Goal: Browse casually

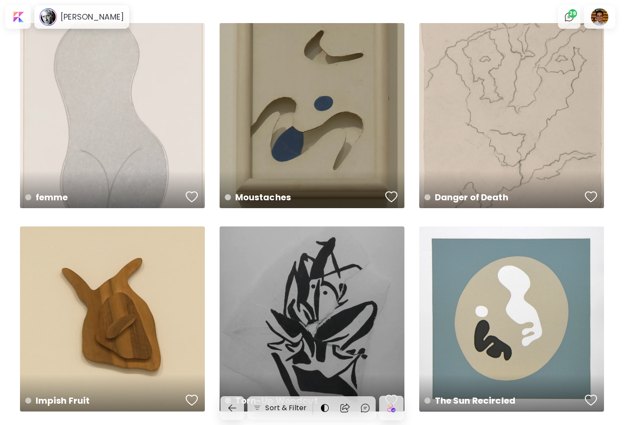
scroll to position [14, 0]
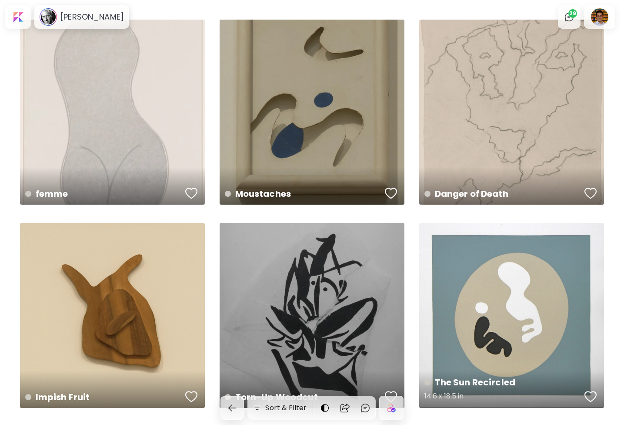
click at [507, 275] on div "The Sun Recircled 14.6 x 18.5 in" at bounding box center [511, 315] width 185 height 185
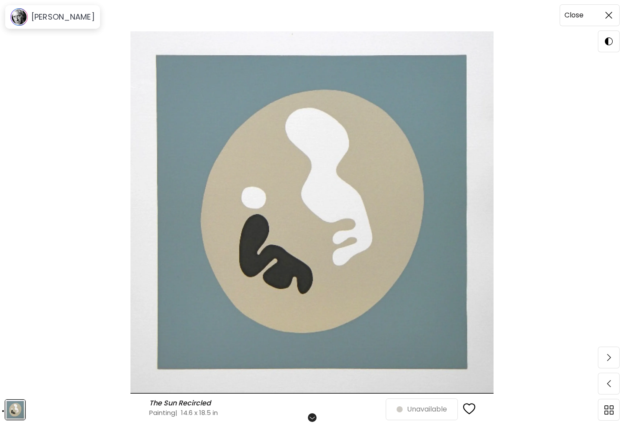
click at [613, 16] on span at bounding box center [609, 15] width 18 height 18
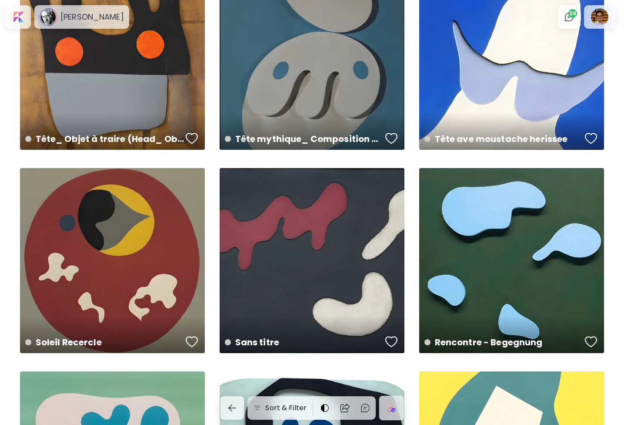
scroll to position [818, 0]
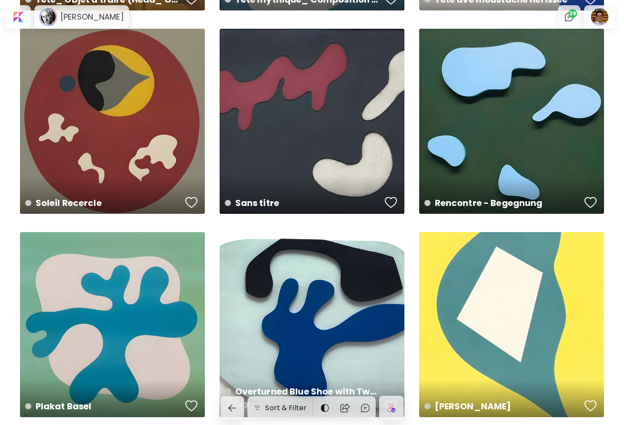
click at [349, 266] on div "Overturned Blue Shoe with Two Heels Under a Black Vault 41.2 x 31.2 in" at bounding box center [312, 324] width 185 height 185
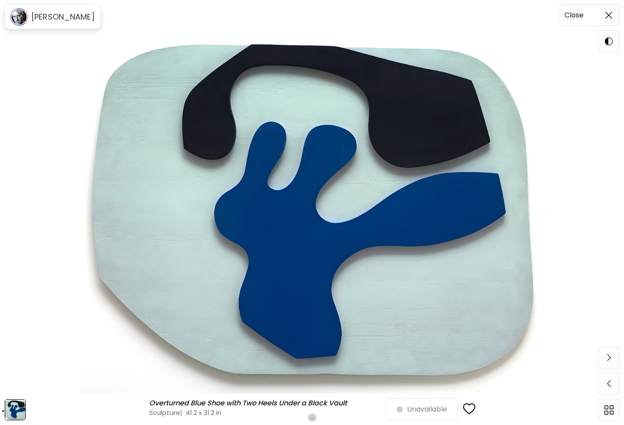
click at [603, 16] on span at bounding box center [609, 15] width 18 height 18
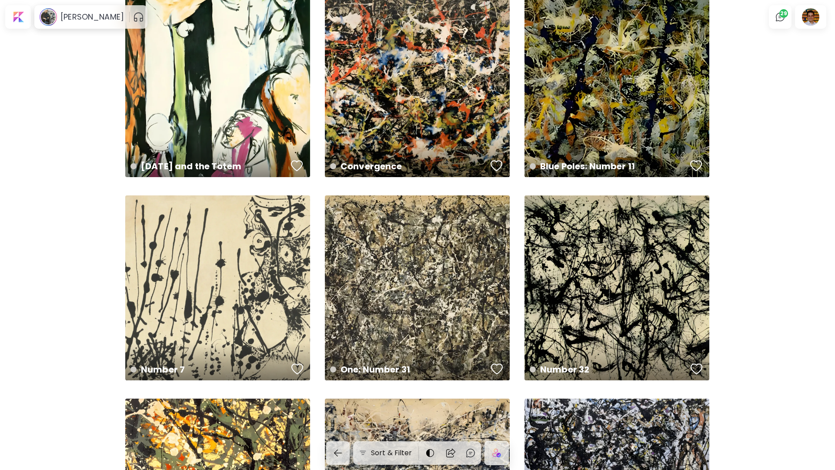
scroll to position [1626, 0]
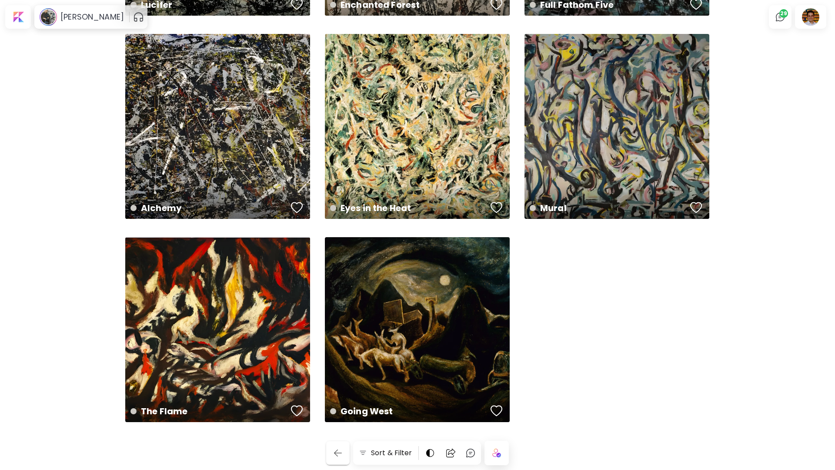
click at [339, 455] on img "button" at bounding box center [338, 453] width 10 height 10
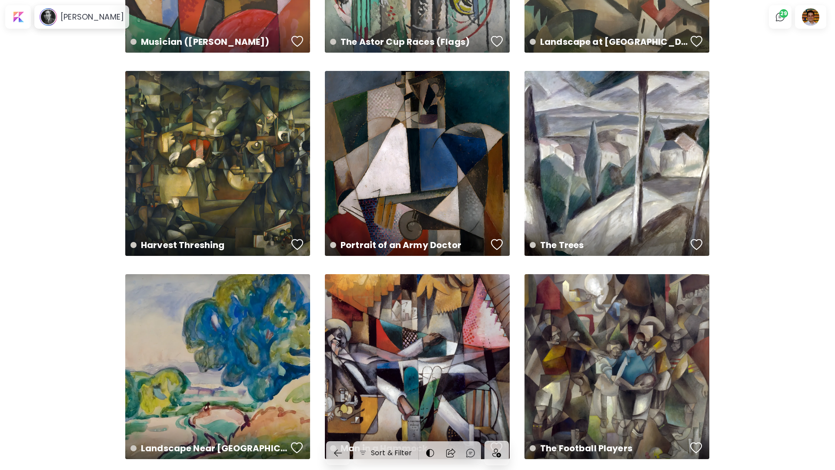
scroll to position [1294, 0]
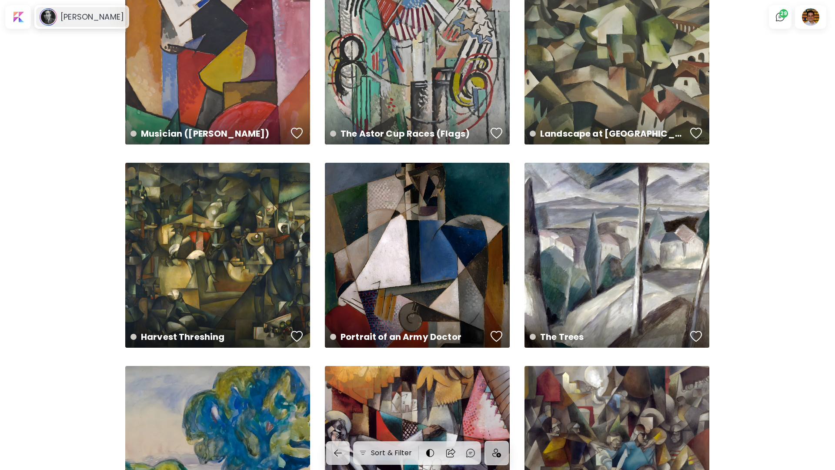
click at [79, 25] on div "Albert Gleizes" at bounding box center [81, 17] width 91 height 20
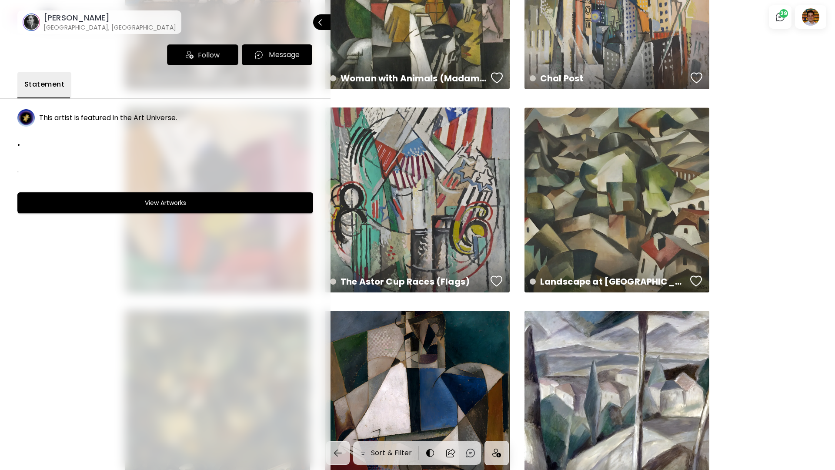
scroll to position [1128, 0]
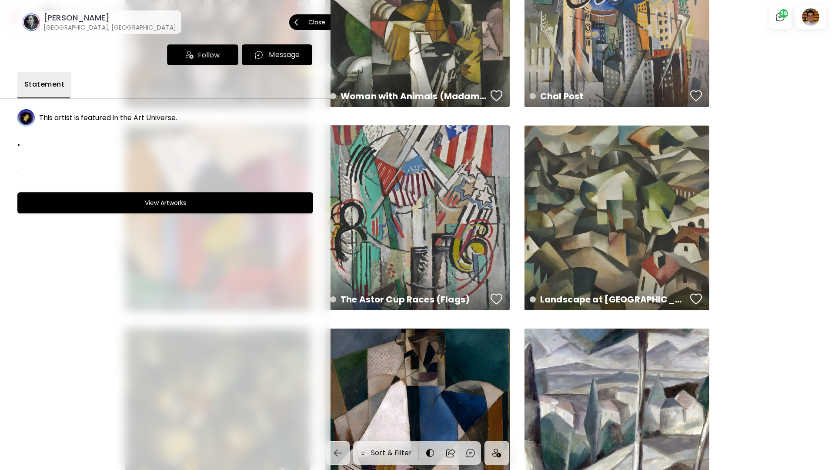
click at [320, 23] on p "Close" at bounding box center [317, 22] width 17 height 6
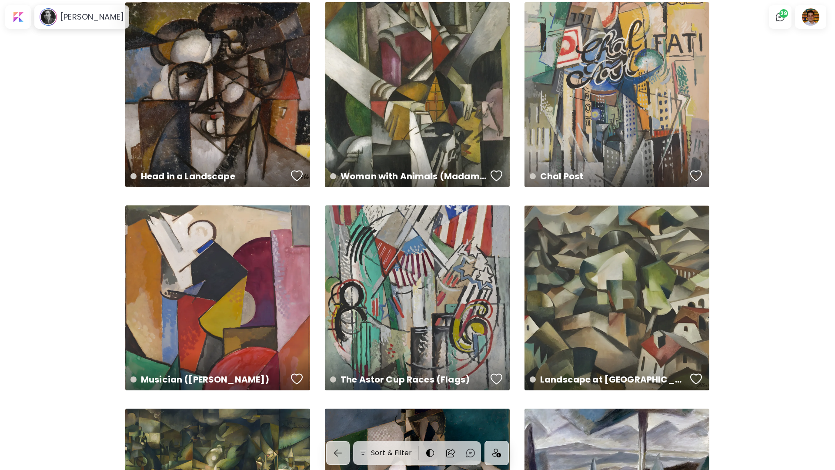
scroll to position [1044, 0]
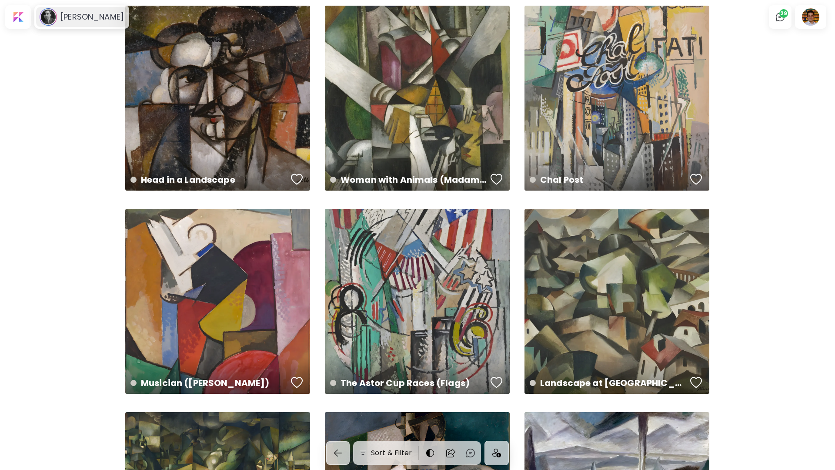
click at [95, 20] on h6 "Albert Gleizes" at bounding box center [92, 17] width 64 height 10
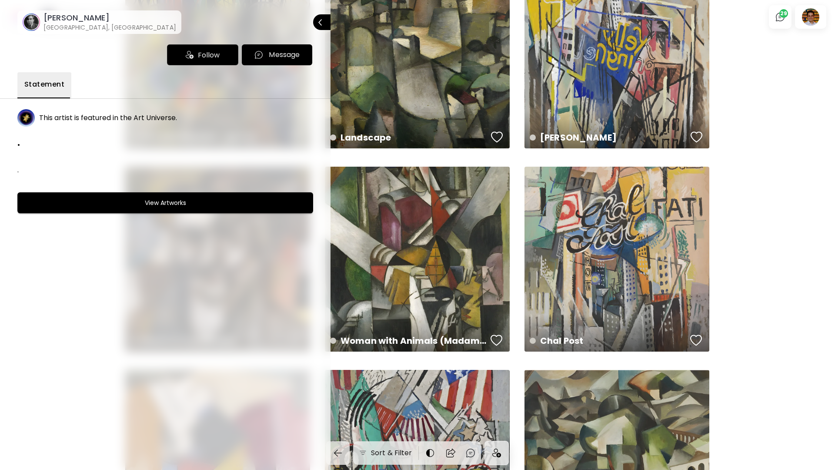
scroll to position [778, 0]
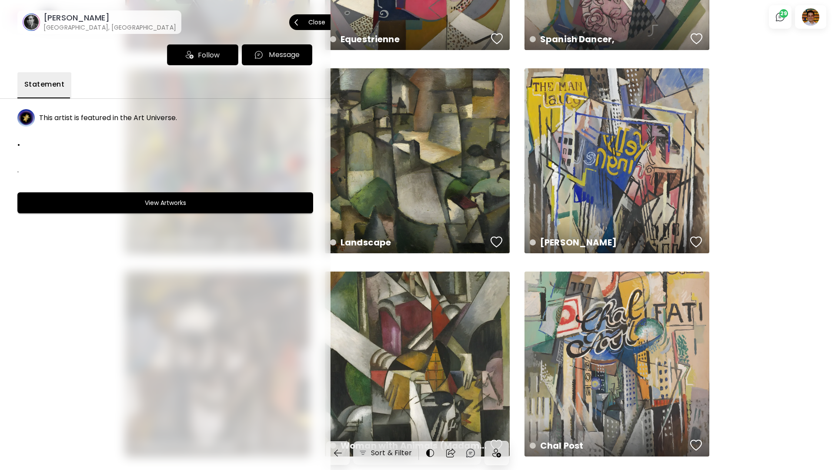
click at [325, 22] on p "Close" at bounding box center [317, 22] width 17 height 6
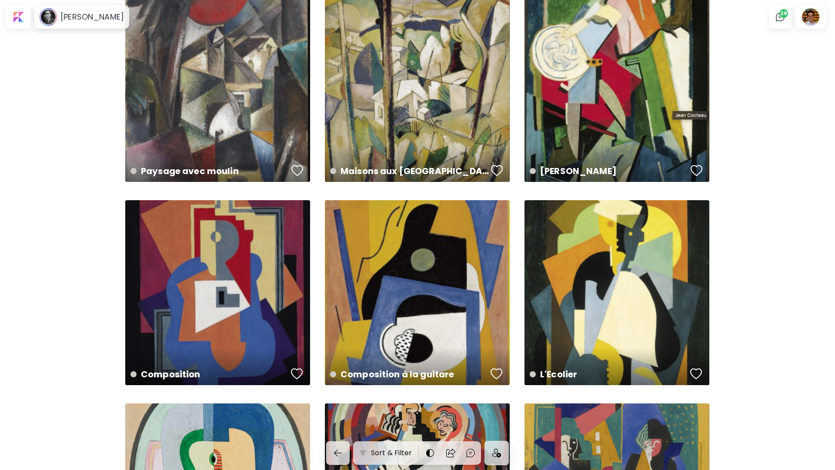
scroll to position [0, 0]
